Goal: Task Accomplishment & Management: Use online tool/utility

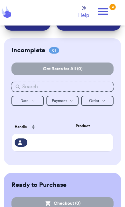
click at [64, 147] on td at bounding box center [83, 142] width 61 height 17
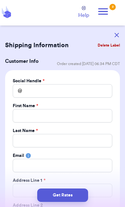
scroll to position [29, 0]
click at [113, 36] on button "button" at bounding box center [117, 35] width 14 height 14
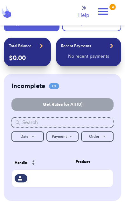
scroll to position [0, 0]
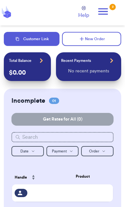
click at [105, 13] on icon at bounding box center [103, 11] width 13 height 13
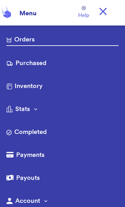
click at [63, 64] on link "Purchased" at bounding box center [62, 64] width 113 height 10
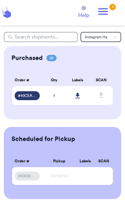
scroll to position [29, 0]
click at [33, 93] on span "# 10CEAC2B" at bounding box center [27, 95] width 19 height 5
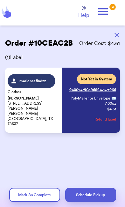
scroll to position [26, 0]
click at [87, 192] on button "Schedule Pickup" at bounding box center [90, 195] width 51 height 14
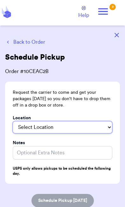
click at [100, 125] on select "Select Location In/At Mailbox On the Porch Front Door Back Door Side Door Knock…" at bounding box center [63, 127] width 100 height 12
